Goal: Task Accomplishment & Management: Complete application form

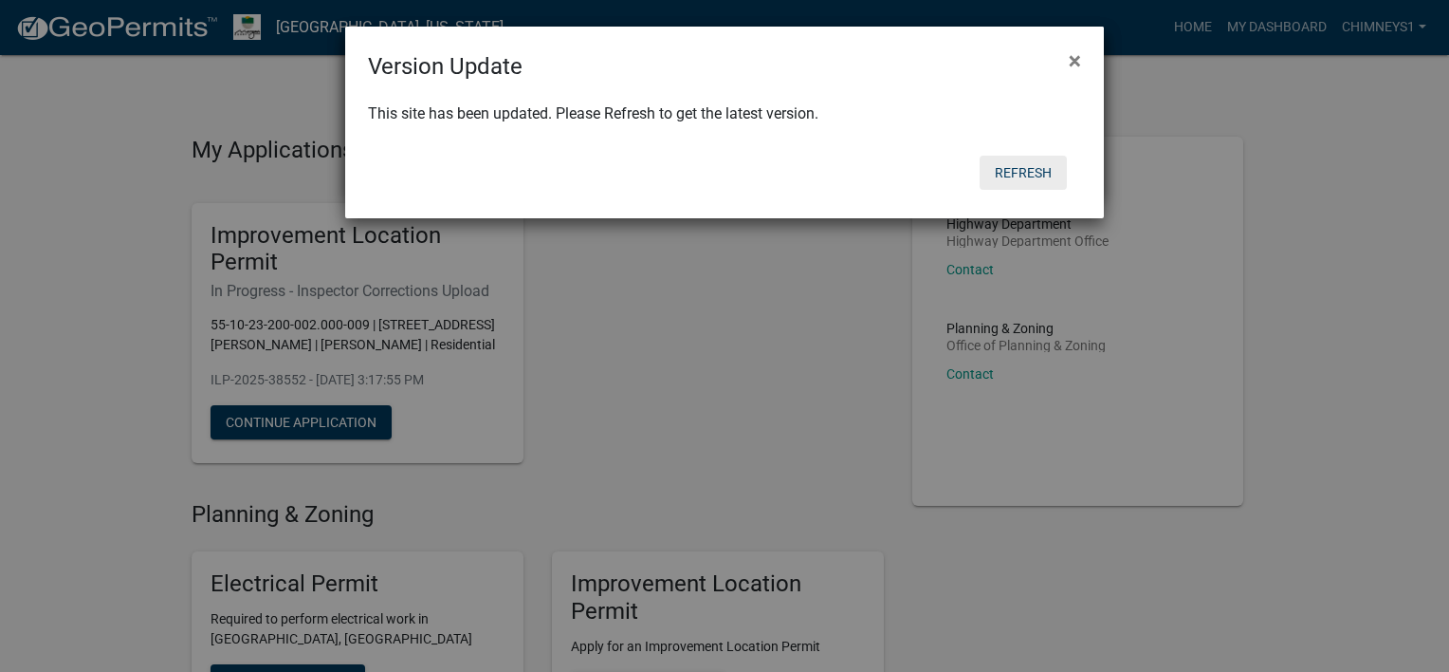
click at [1004, 163] on button "Refresh" at bounding box center [1023, 173] width 87 height 34
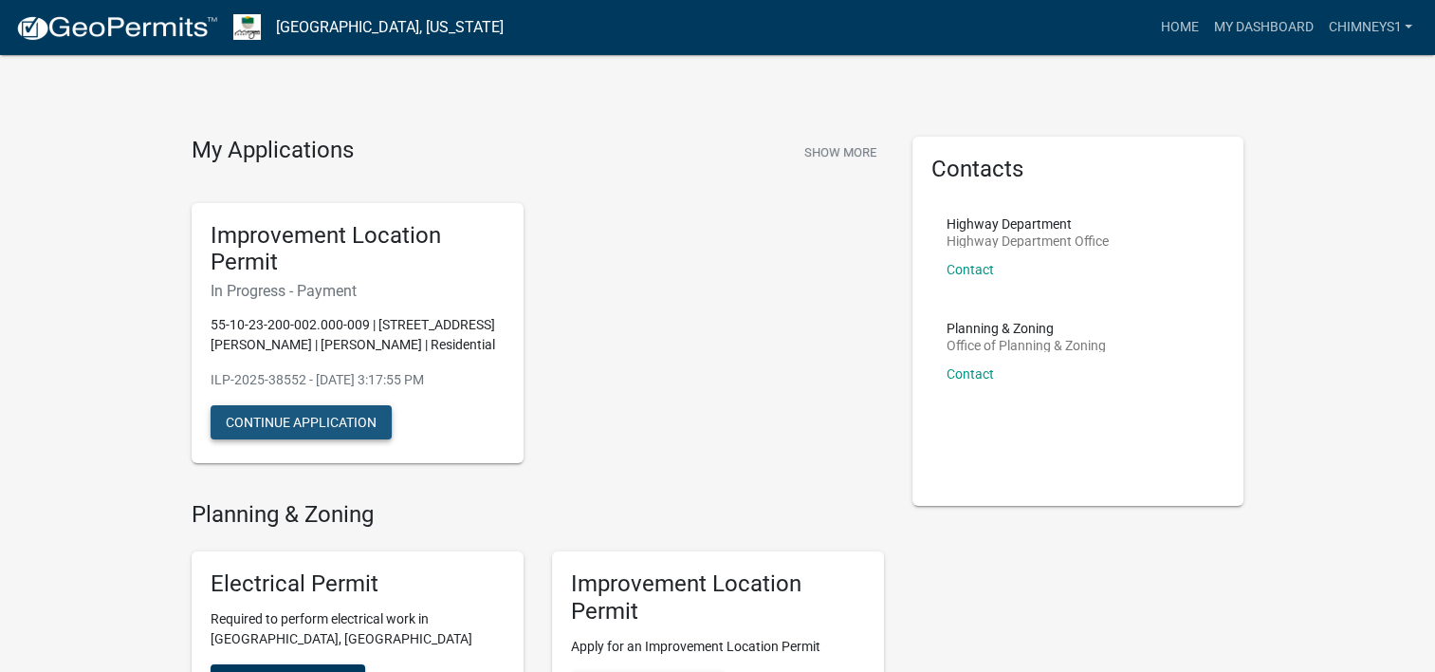
click at [322, 415] on button "Continue Application" at bounding box center [301, 422] width 181 height 34
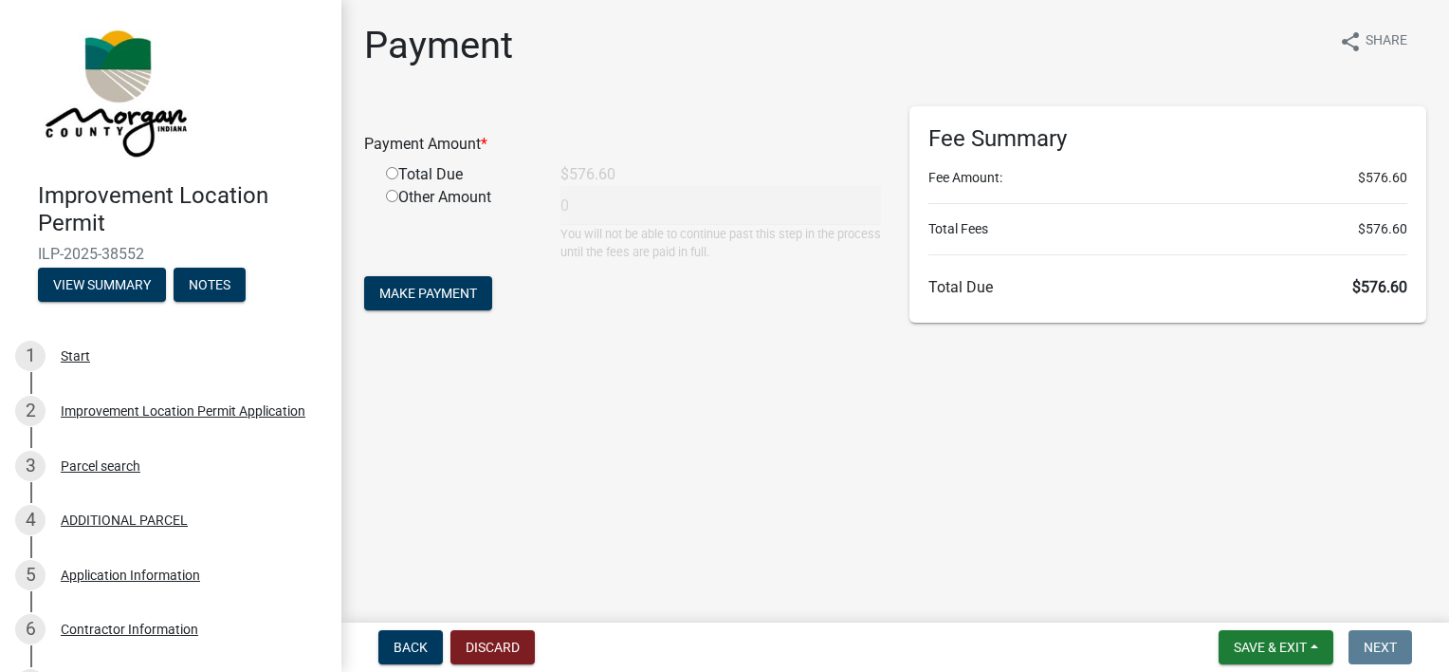
click at [393, 171] on input "radio" at bounding box center [392, 173] width 12 height 12
radio input "true"
type input "576.6"
click at [407, 289] on span "Make Payment" at bounding box center [428, 293] width 98 height 15
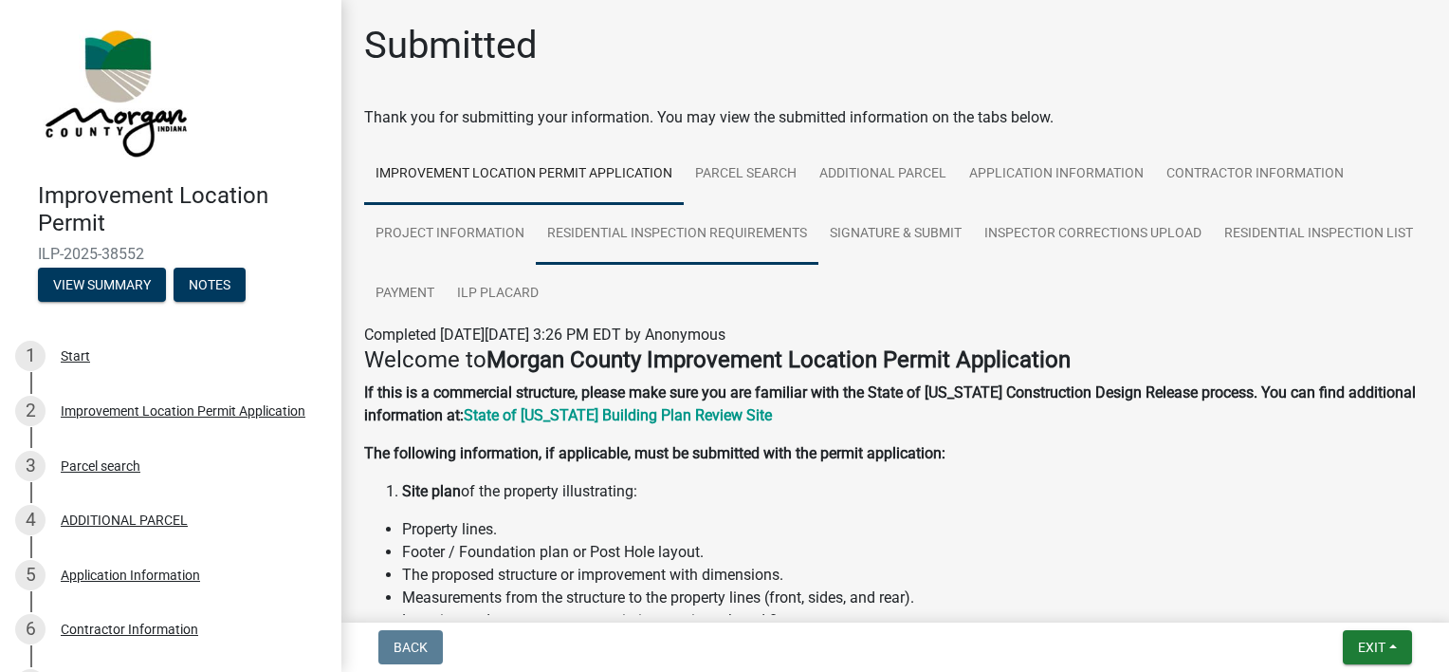
click at [677, 226] on link "Residential Inspection Requirements" at bounding box center [677, 234] width 283 height 61
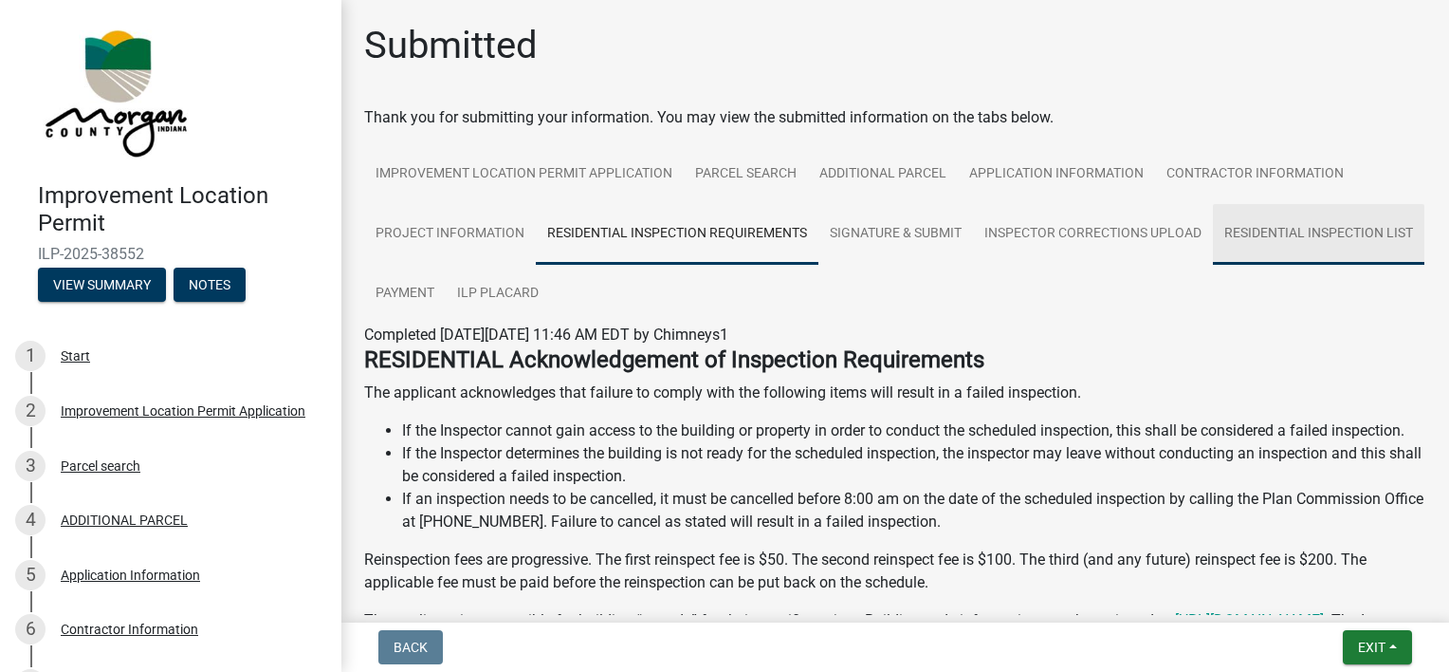
click at [1213, 265] on link "Residential Inspection List" at bounding box center [1319, 234] width 212 height 61
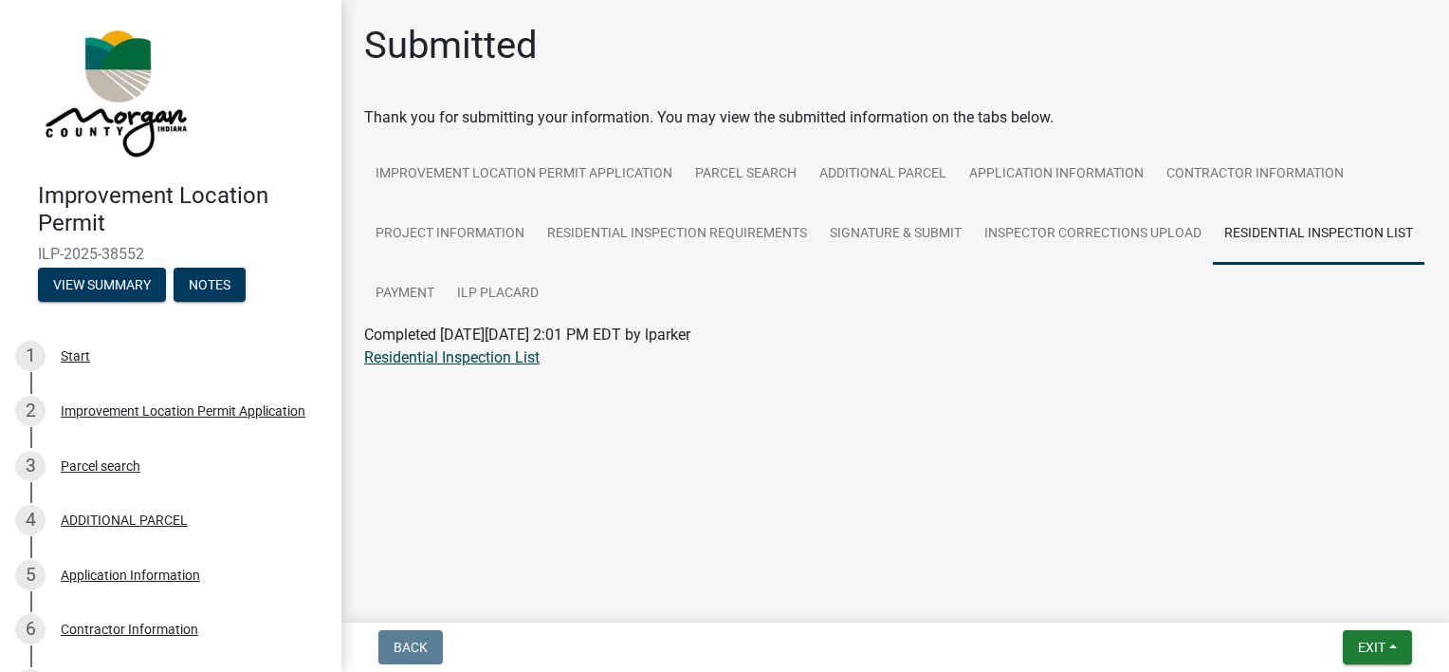
click at [490, 357] on link "Residential Inspection List" at bounding box center [451, 357] width 175 height 18
click at [1366, 645] on span "Exit" at bounding box center [1372, 646] width 28 height 15
click at [1309, 596] on button "Save & Exit" at bounding box center [1338, 598] width 152 height 46
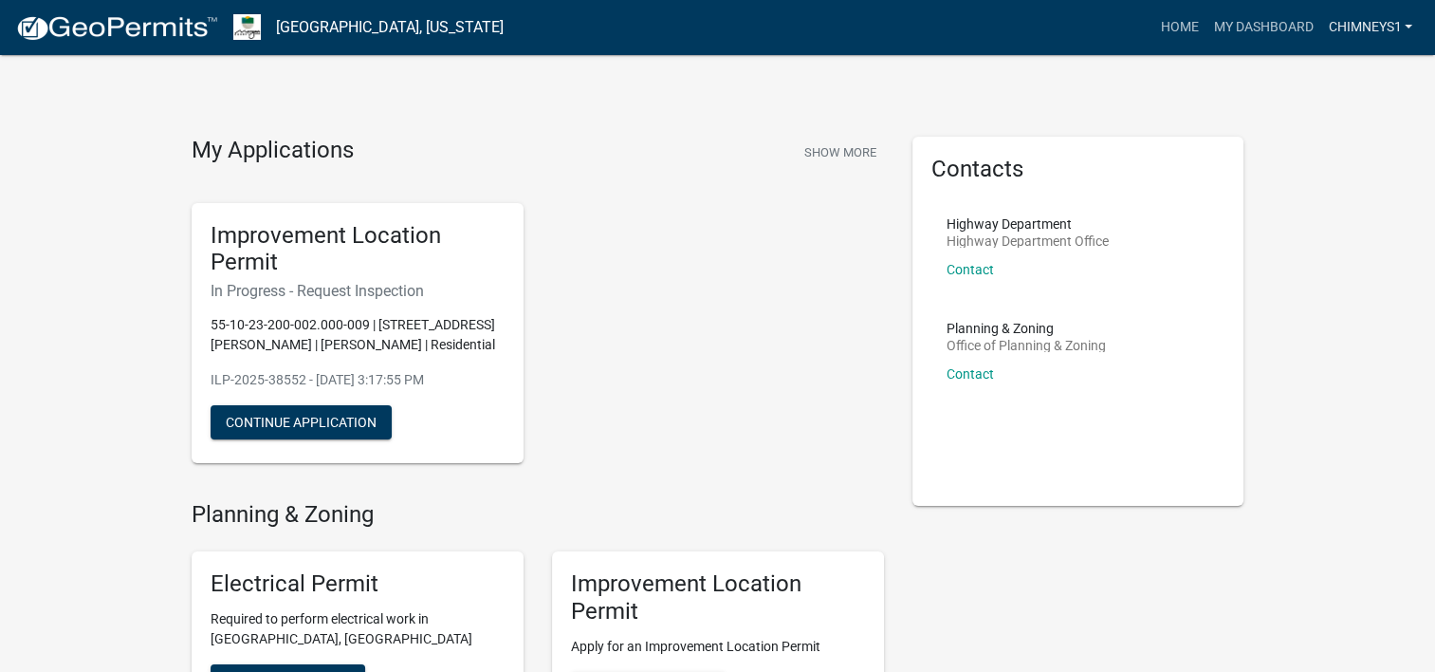
click at [1399, 23] on link "Chimneys1" at bounding box center [1370, 27] width 100 height 36
click at [1313, 149] on link "Logout" at bounding box center [1344, 140] width 152 height 46
